Goal: Information Seeking & Learning: Learn about a topic

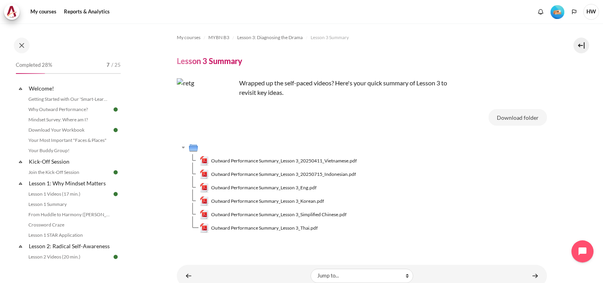
scroll to position [168, 0]
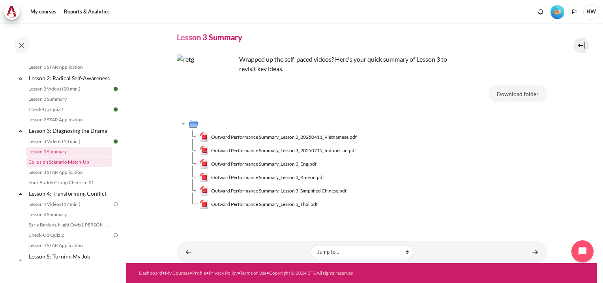
click at [51, 167] on link "Collusion Scenario Match-Up" at bounding box center [69, 161] width 86 height 9
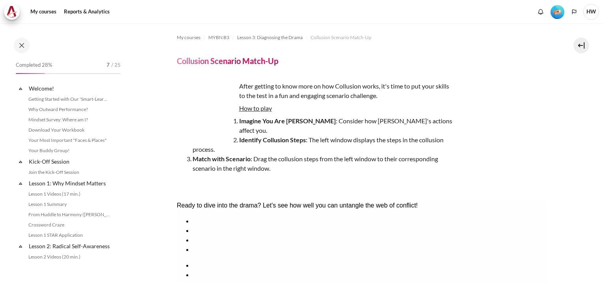
scroll to position [178, 0]
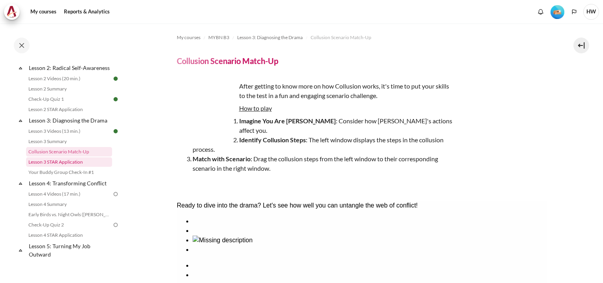
click at [54, 167] on link "Lesson 3 STAR Application" at bounding box center [69, 161] width 86 height 9
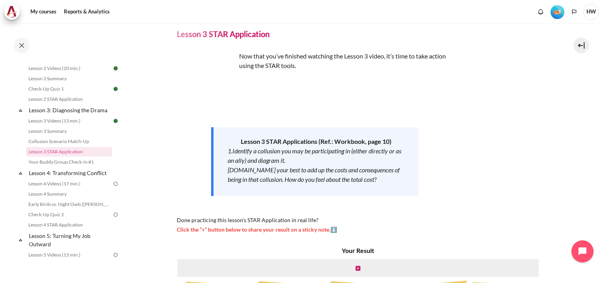
scroll to position [27, 0]
